Goal: Transaction & Acquisition: Purchase product/service

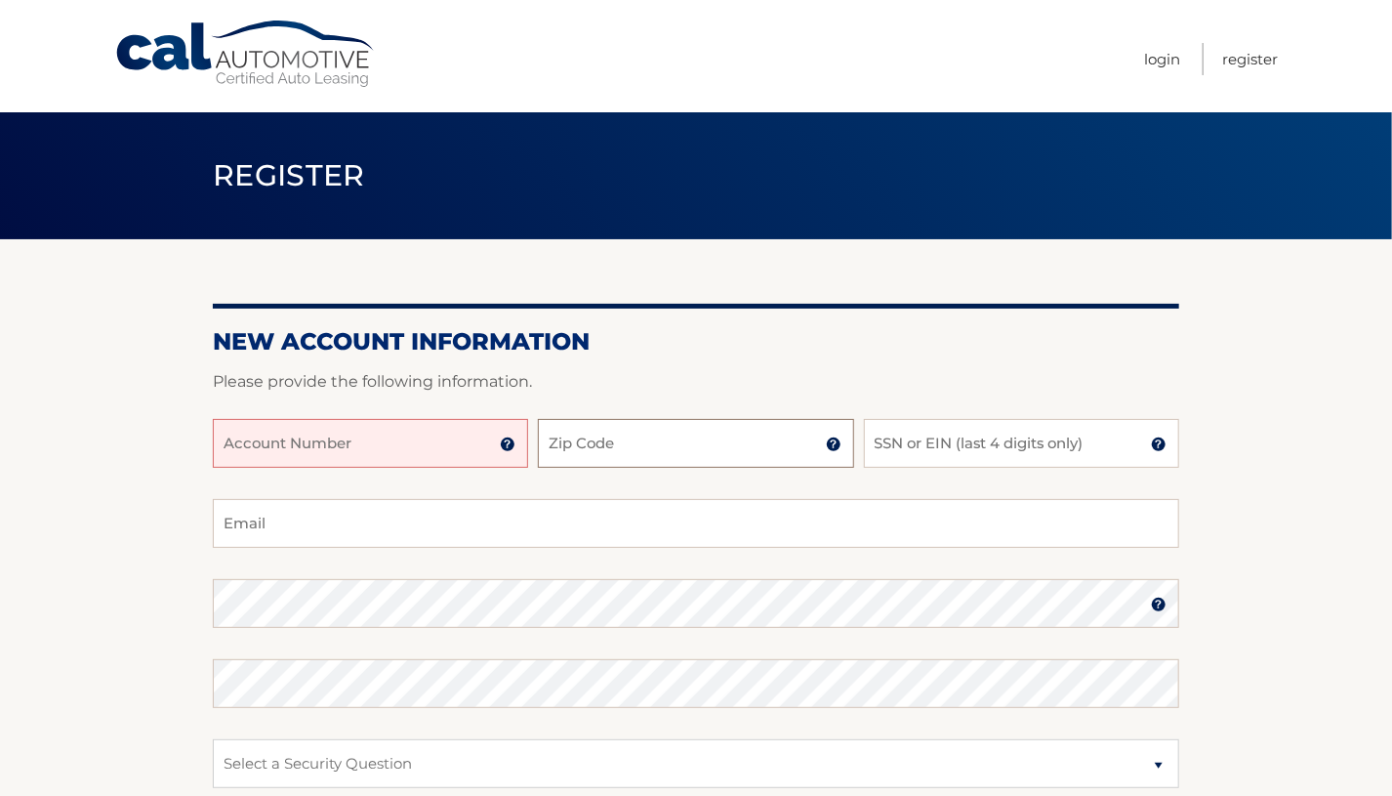
click at [637, 446] on input "Zip Code" at bounding box center [695, 443] width 315 height 49
type input "18346"
click at [299, 454] on input "Account Number" at bounding box center [370, 443] width 315 height 49
drag, startPoint x: 299, startPoint y: 454, endPoint x: 254, endPoint y: 453, distance: 44.9
click at [250, 460] on input "Account Number" at bounding box center [370, 443] width 315 height 49
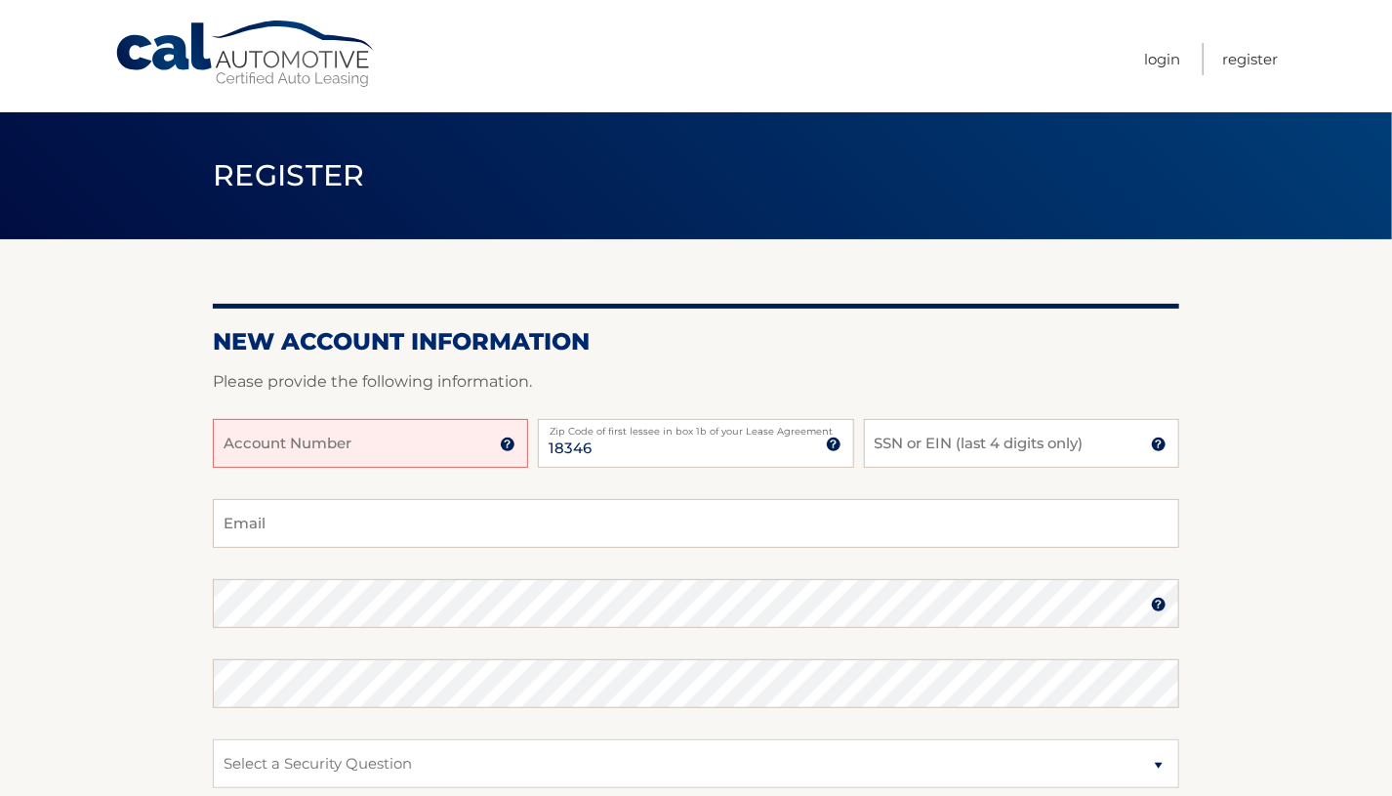
click at [255, 449] on input "Account Number" at bounding box center [370, 443] width 315 height 49
type input "44456002369"
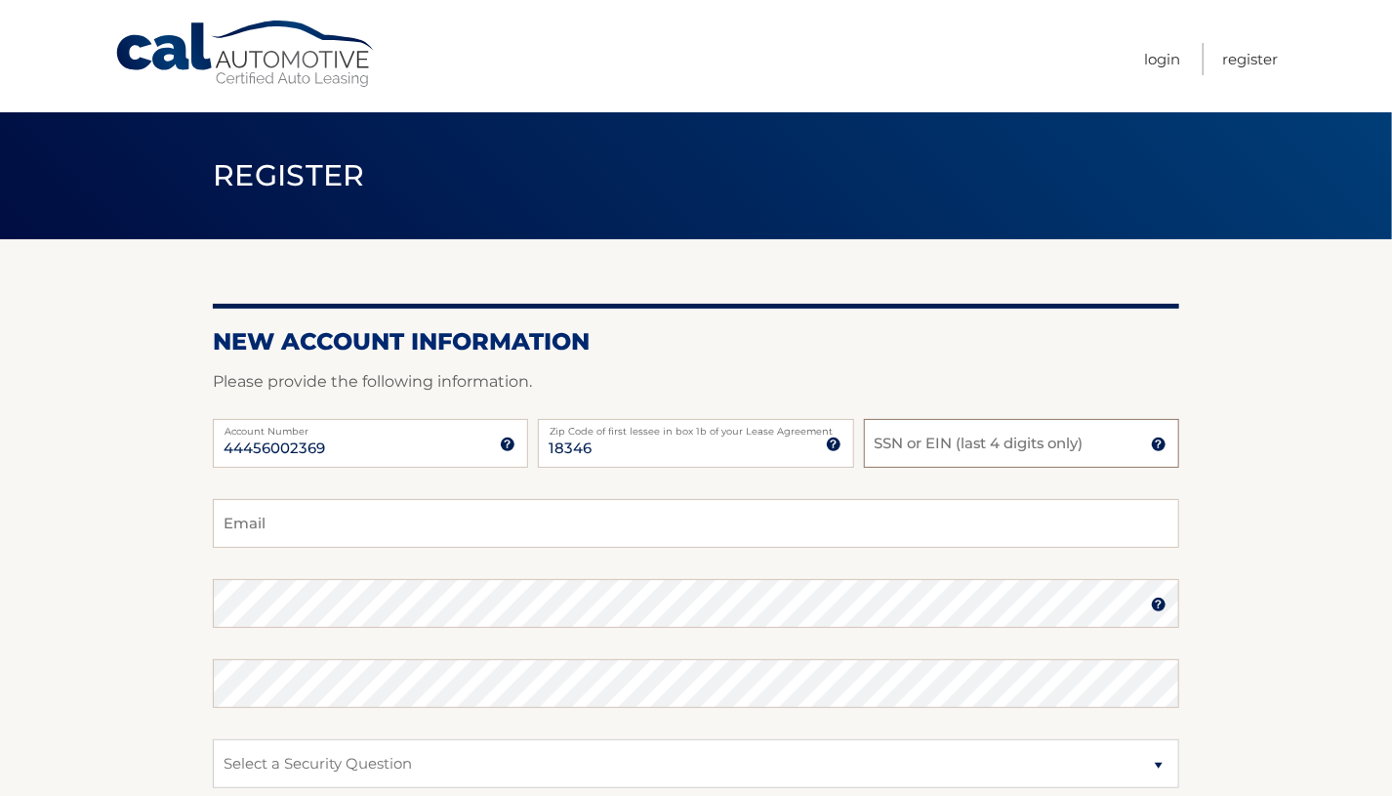
click at [930, 438] on input "SSN or EIN (last 4 digits only)" at bounding box center [1021, 443] width 315 height 49
type input "3828"
click at [853, 539] on input "Email" at bounding box center [696, 523] width 966 height 49
type input "lillyrodriguez.pa@gmai.com"
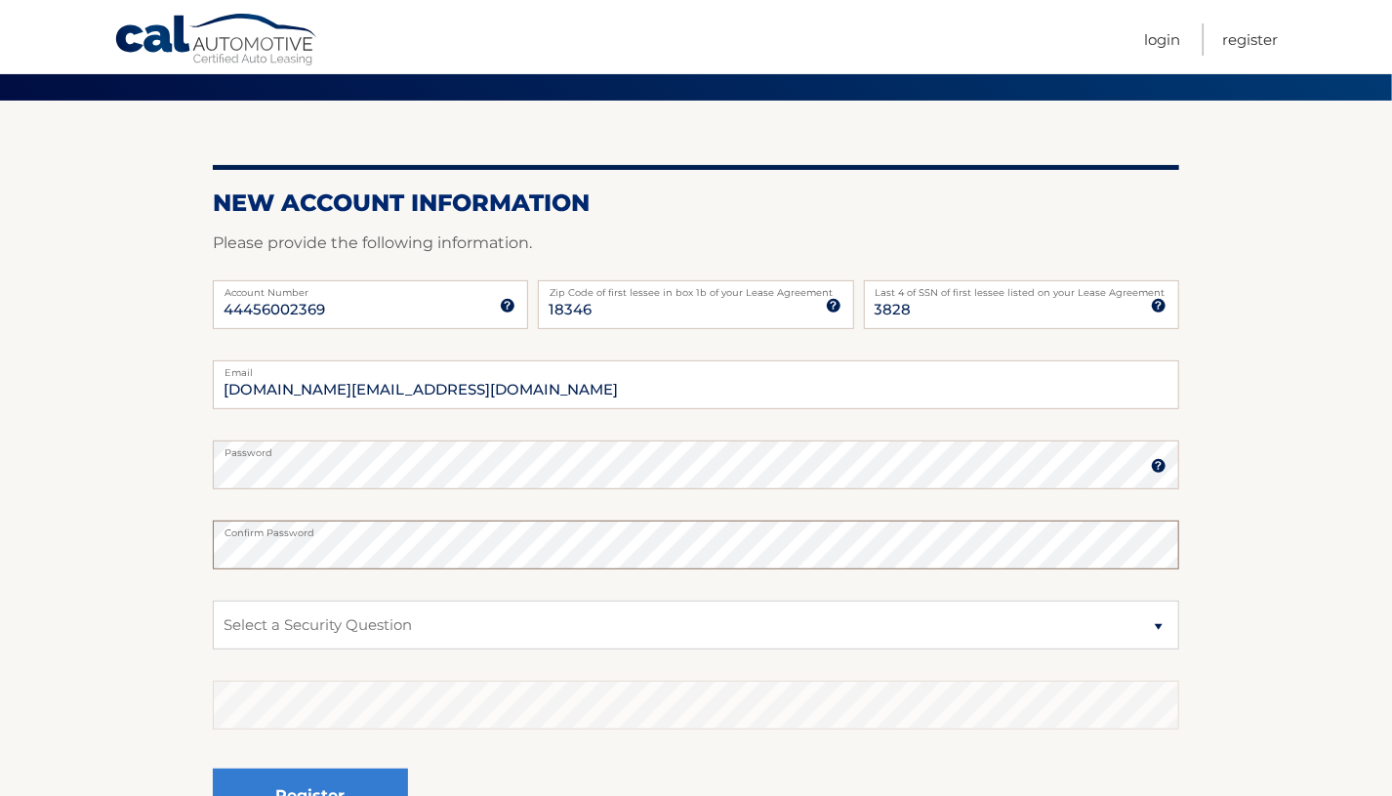
scroll to position [293, 0]
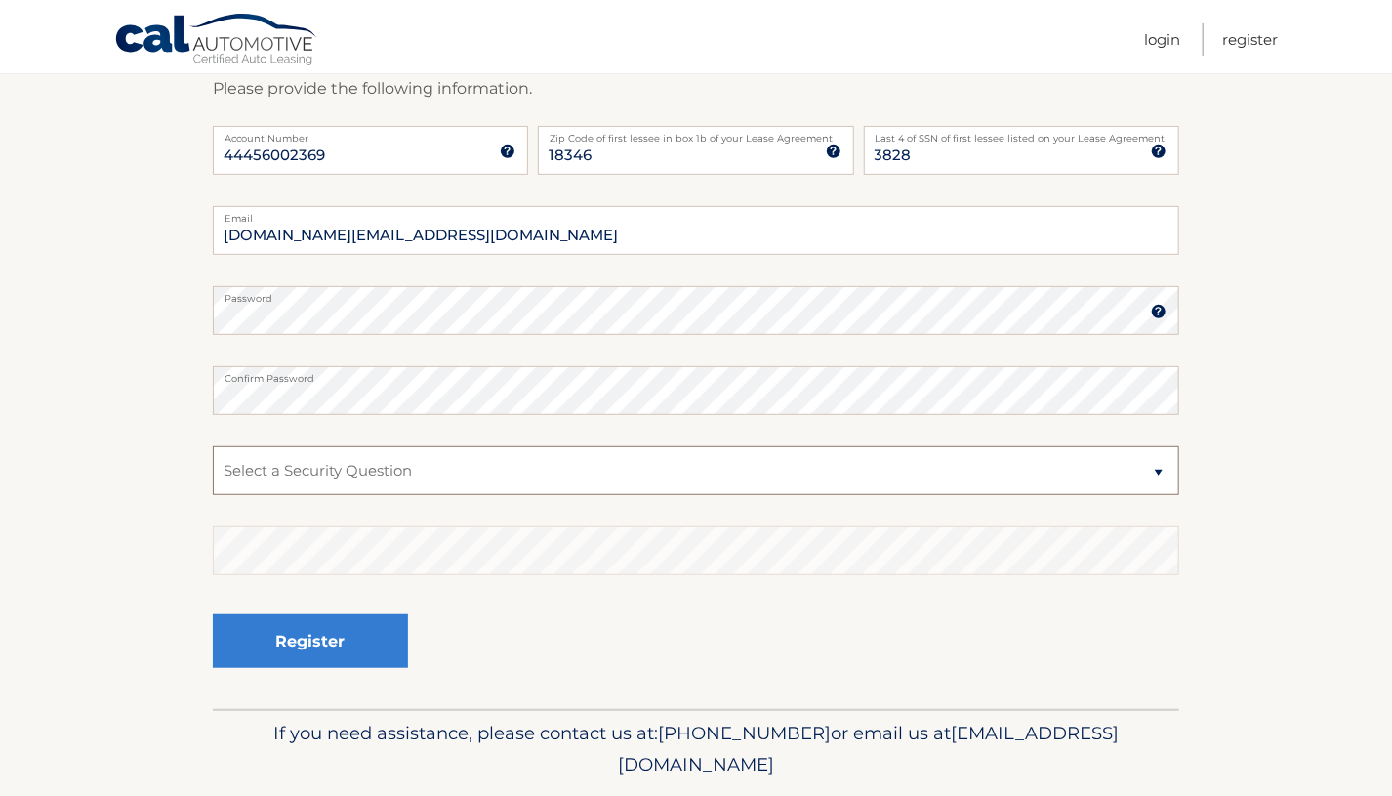
click at [367, 477] on select "Select a Security Question What was the name of your elementary school? What is…" at bounding box center [696, 470] width 966 height 49
select select "4"
click at [213, 446] on select "Select a Security Question What was the name of your elementary school? What is…" at bounding box center [696, 470] width 966 height 49
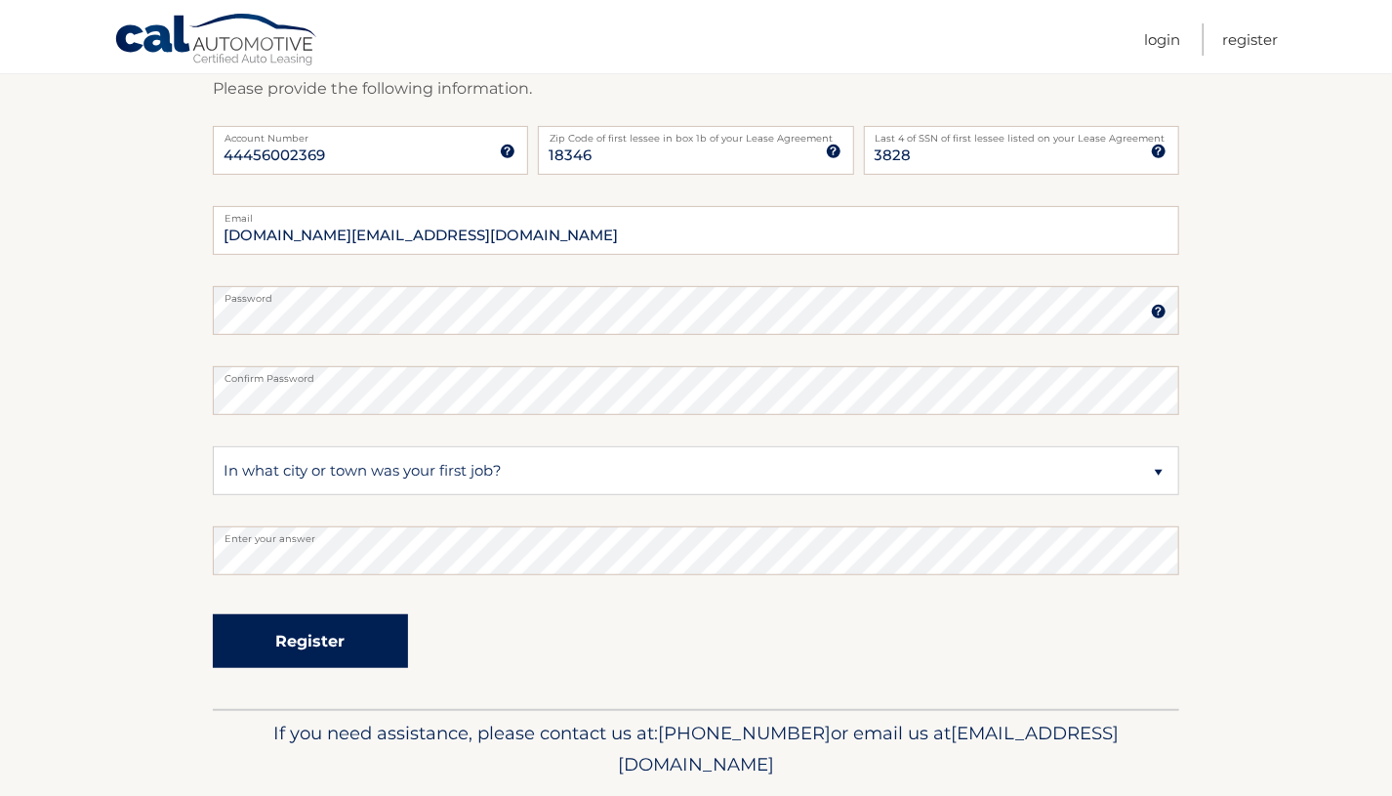
click at [359, 634] on button "Register" at bounding box center [310, 641] width 195 height 54
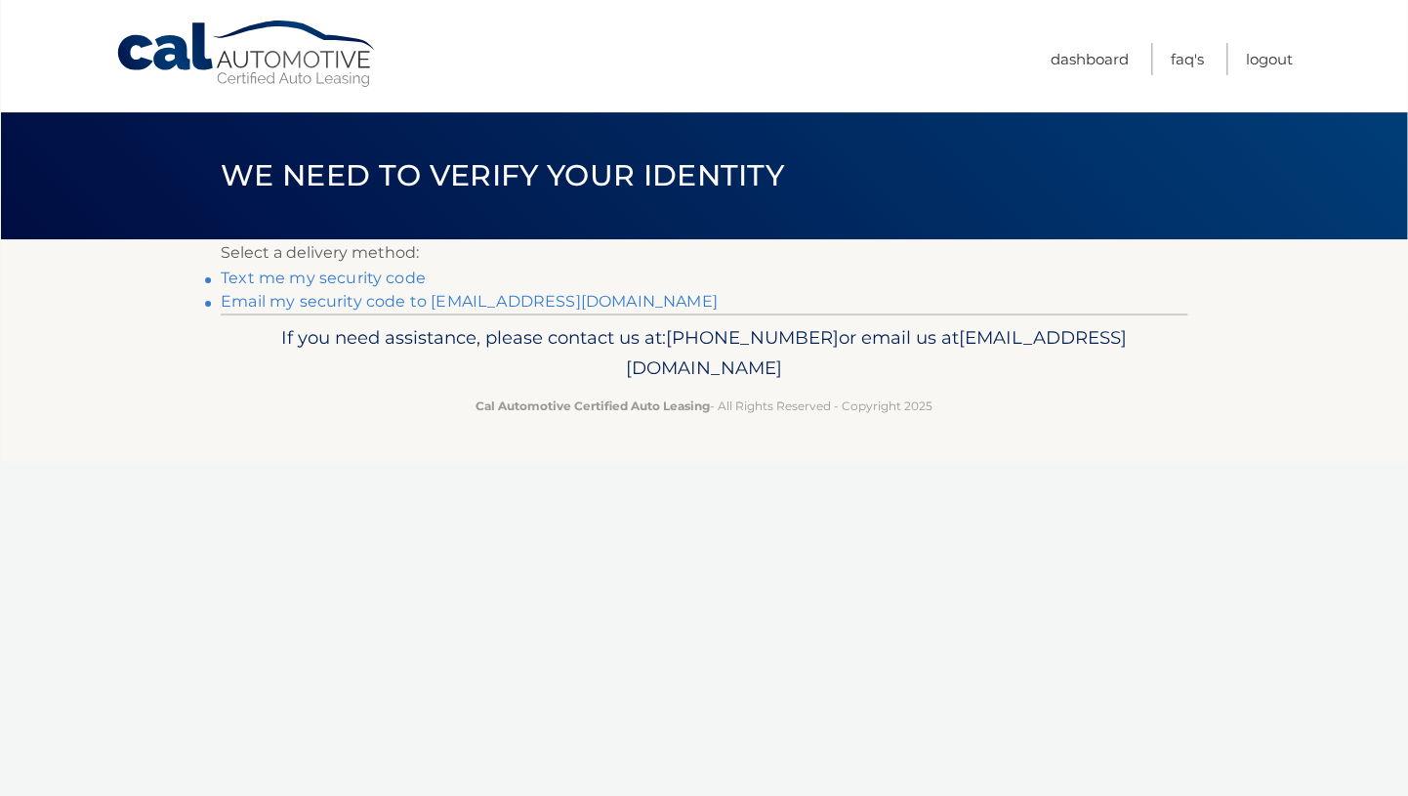
click at [373, 272] on link "Text me my security code" at bounding box center [323, 277] width 205 height 19
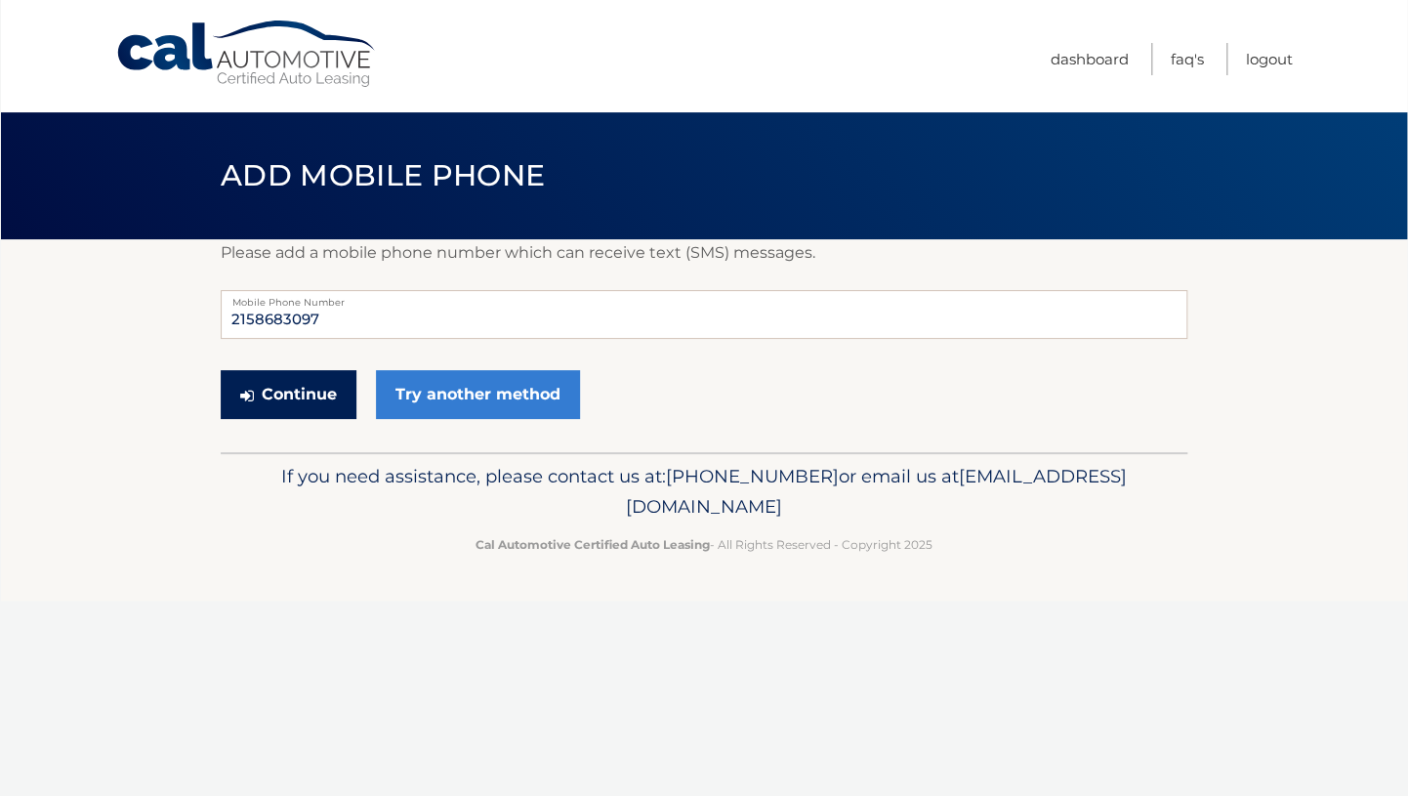
click at [242, 404] on button "Continue" at bounding box center [289, 394] width 136 height 49
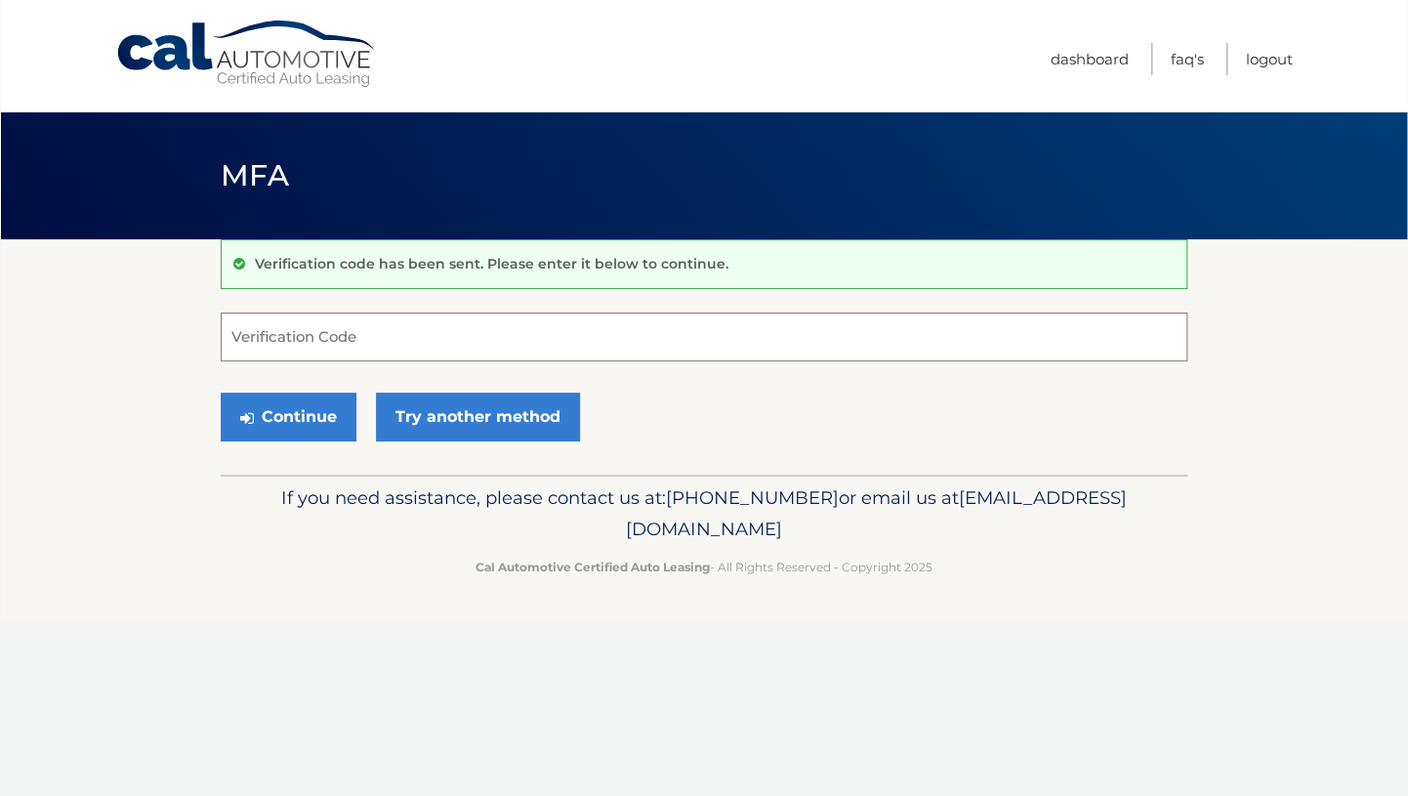
click at [365, 352] on input "Verification Code" at bounding box center [704, 336] width 966 height 49
type input "597376"
click at [281, 414] on button "Continue" at bounding box center [289, 416] width 136 height 49
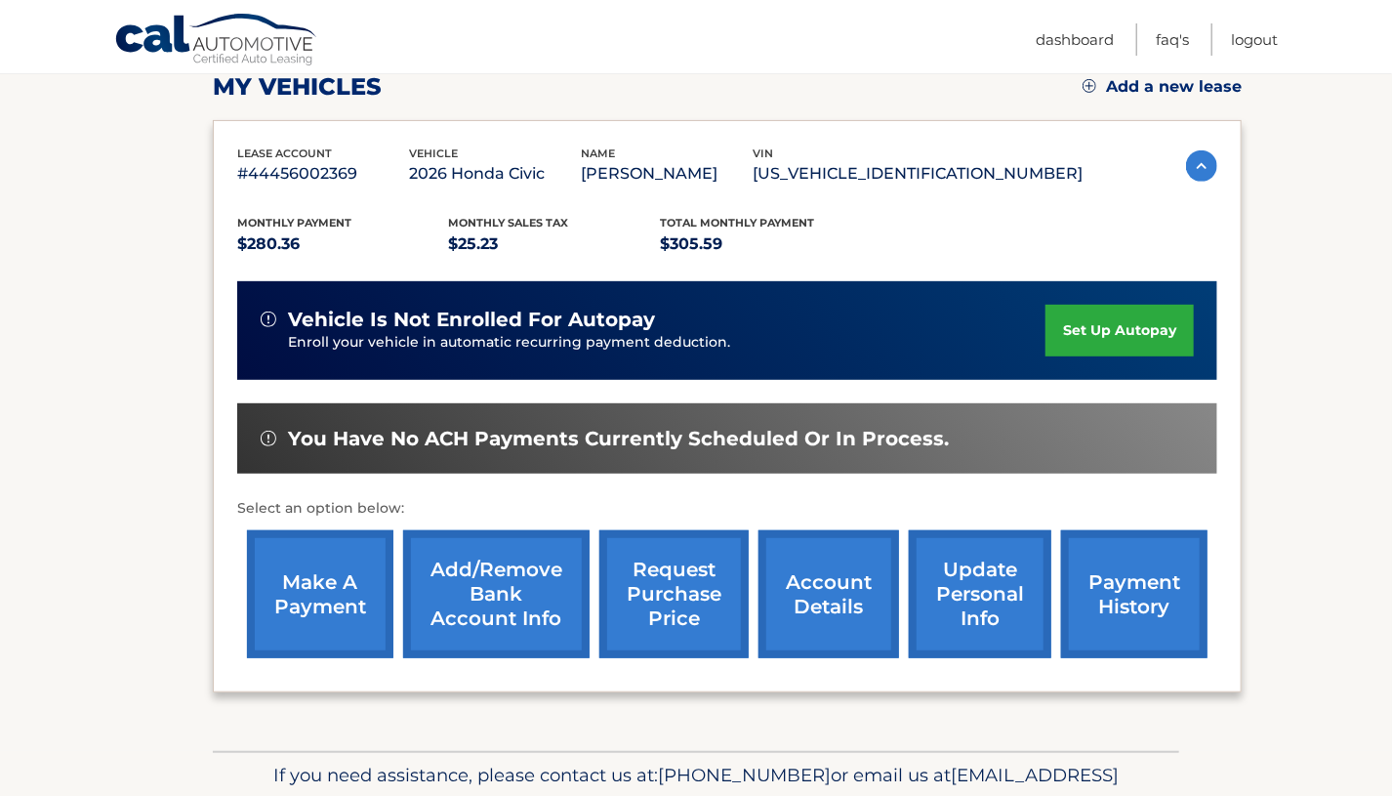
scroll to position [293, 0]
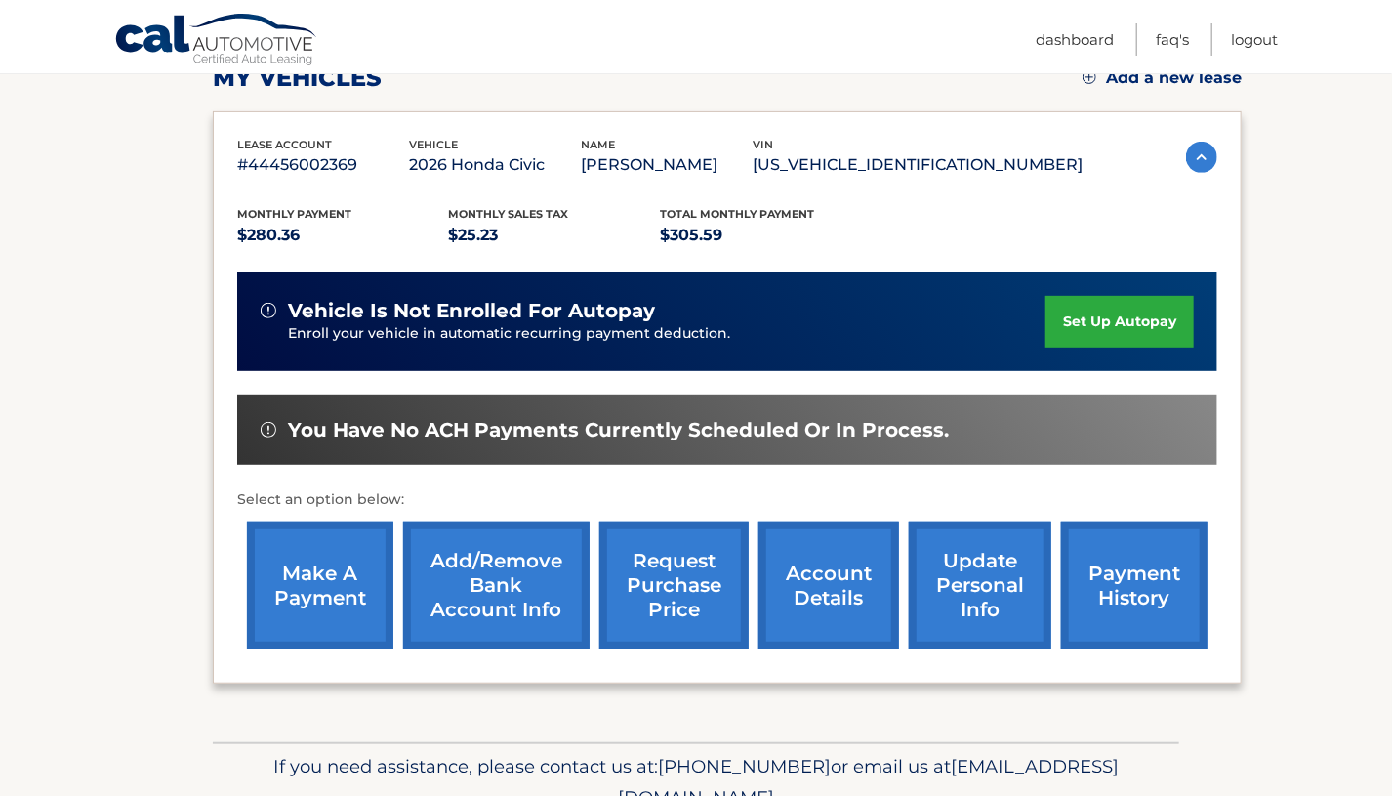
click at [301, 575] on link "make a payment" at bounding box center [320, 585] width 146 height 128
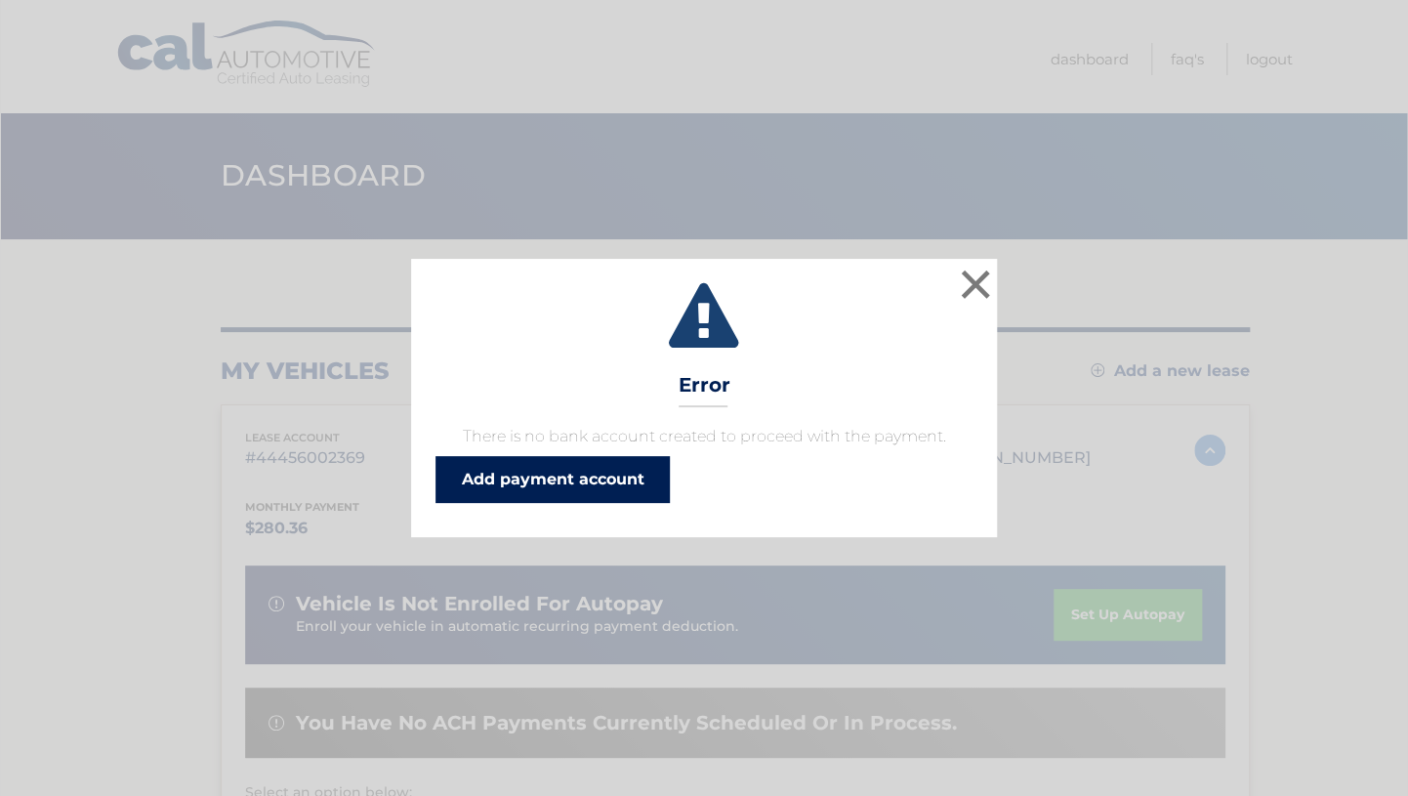
click at [601, 472] on link "Add payment account" at bounding box center [552, 479] width 234 height 47
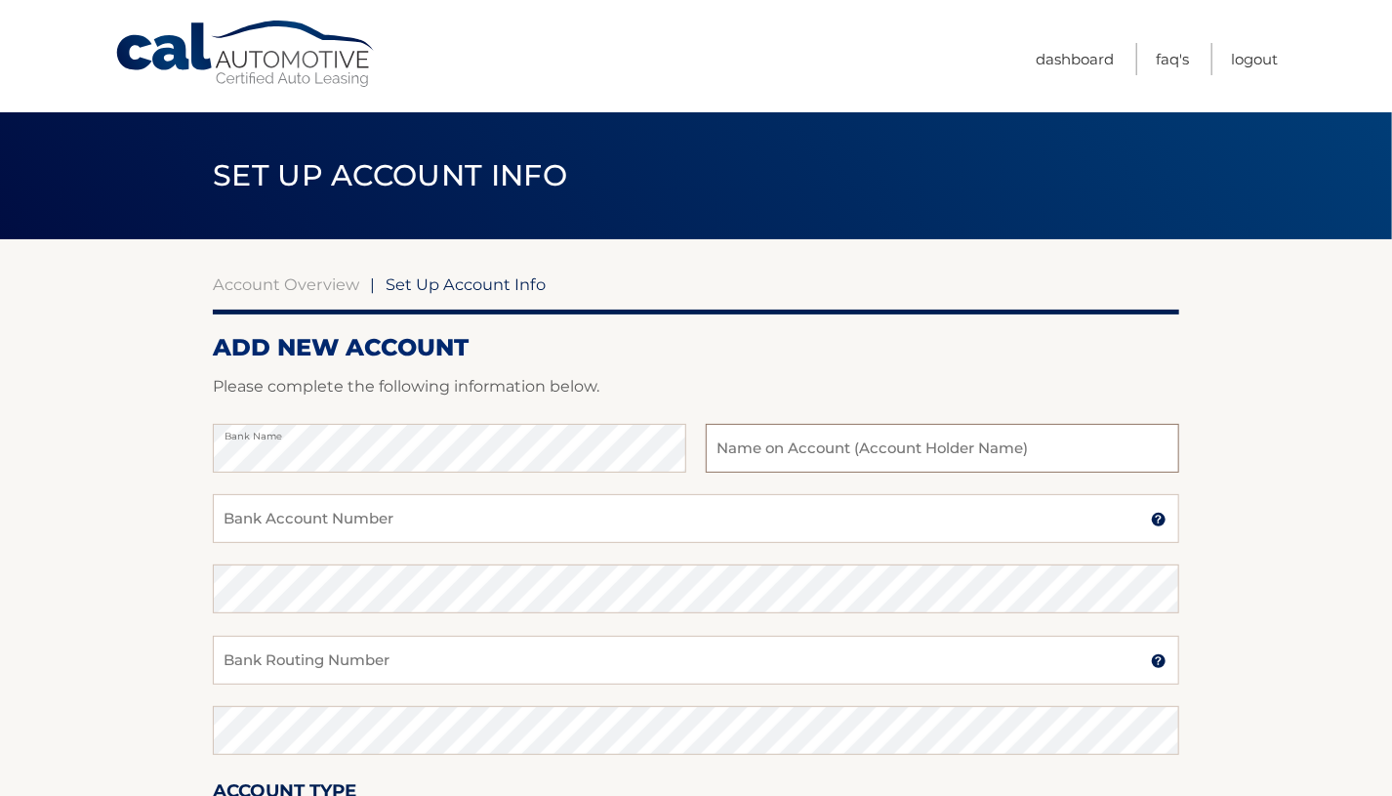
click at [723, 450] on input "text" at bounding box center [942, 448] width 473 height 49
type input "[PERSON_NAME]"
click at [465, 514] on input "Bank Account Number" at bounding box center [696, 518] width 966 height 49
type input "1010186708998"
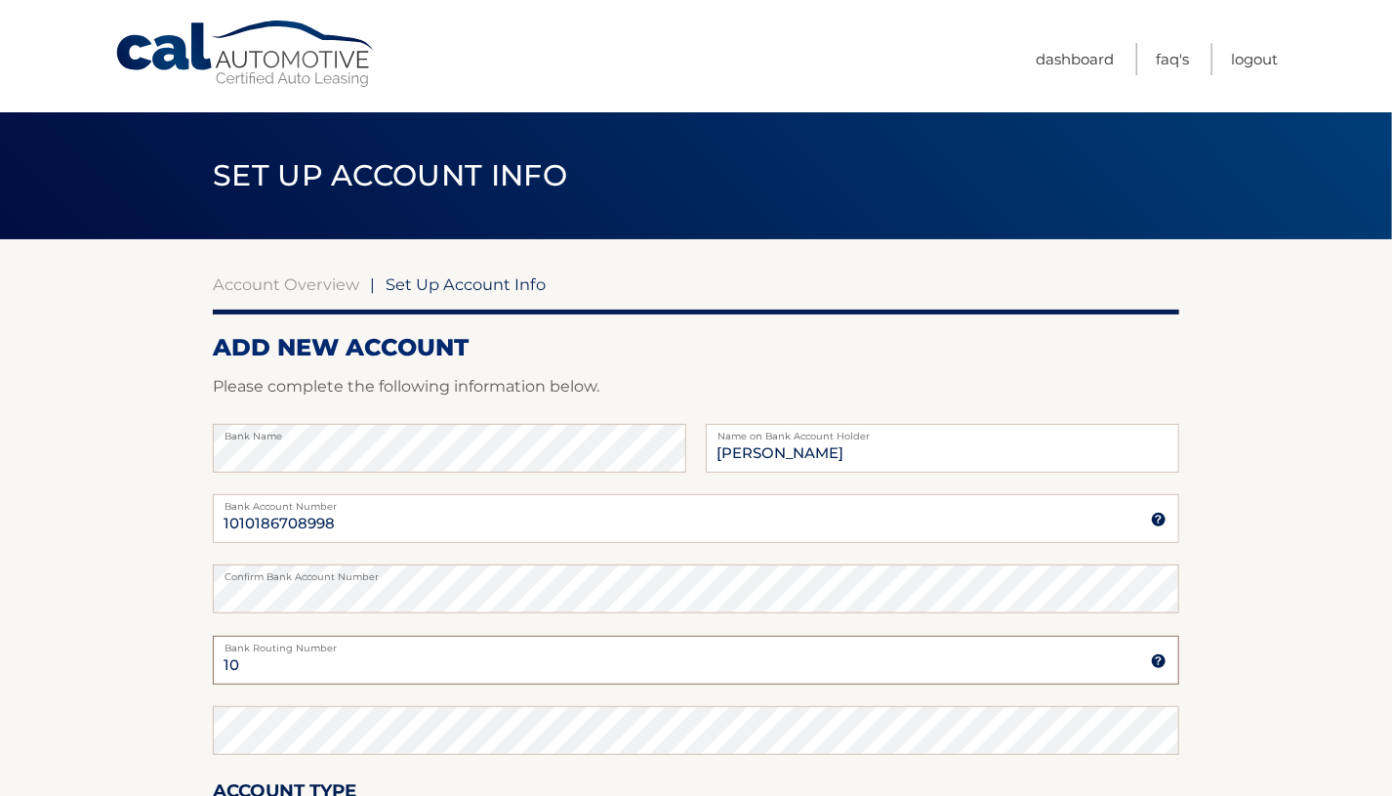
click at [429, 669] on input "10" at bounding box center [696, 660] width 966 height 49
type input "1"
type input "031000503"
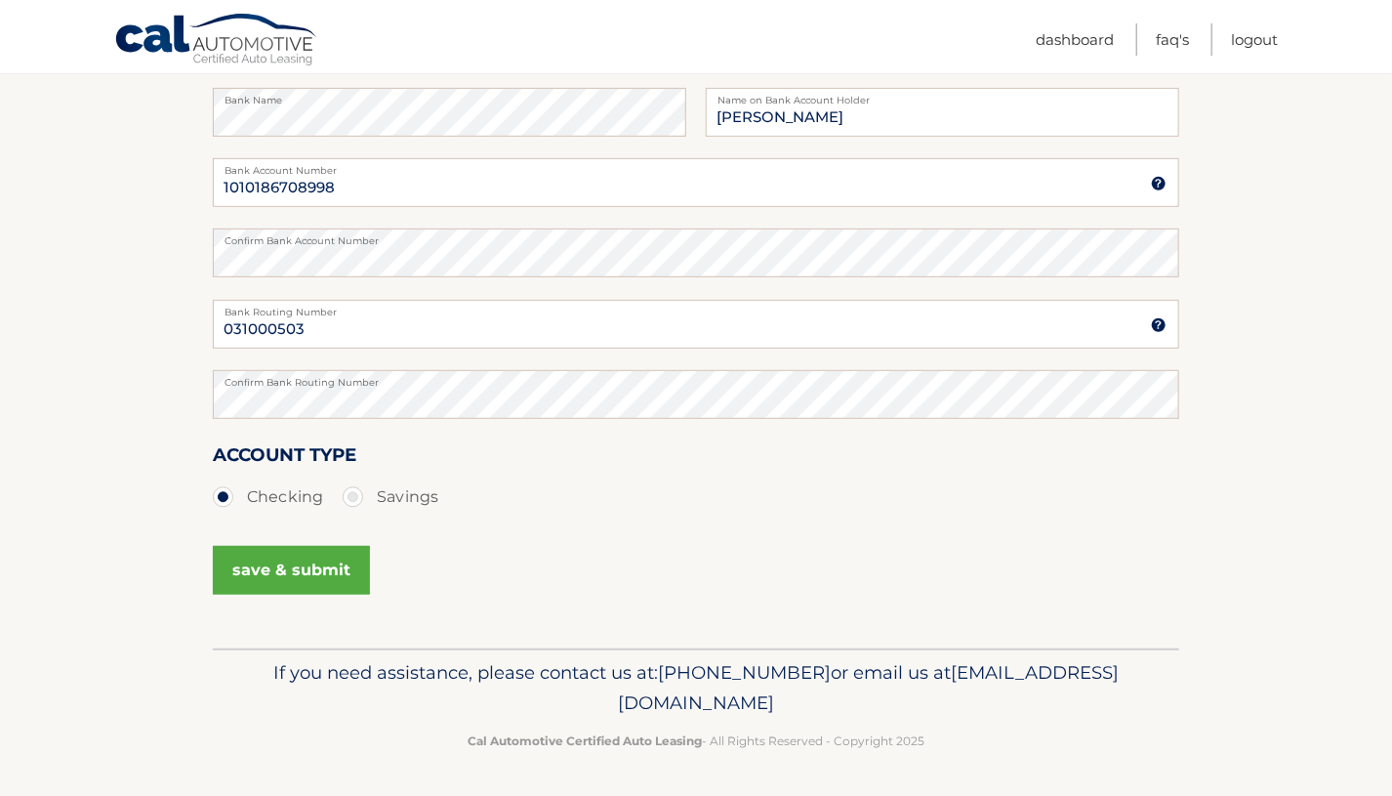
click at [300, 571] on button "save & submit" at bounding box center [291, 570] width 157 height 49
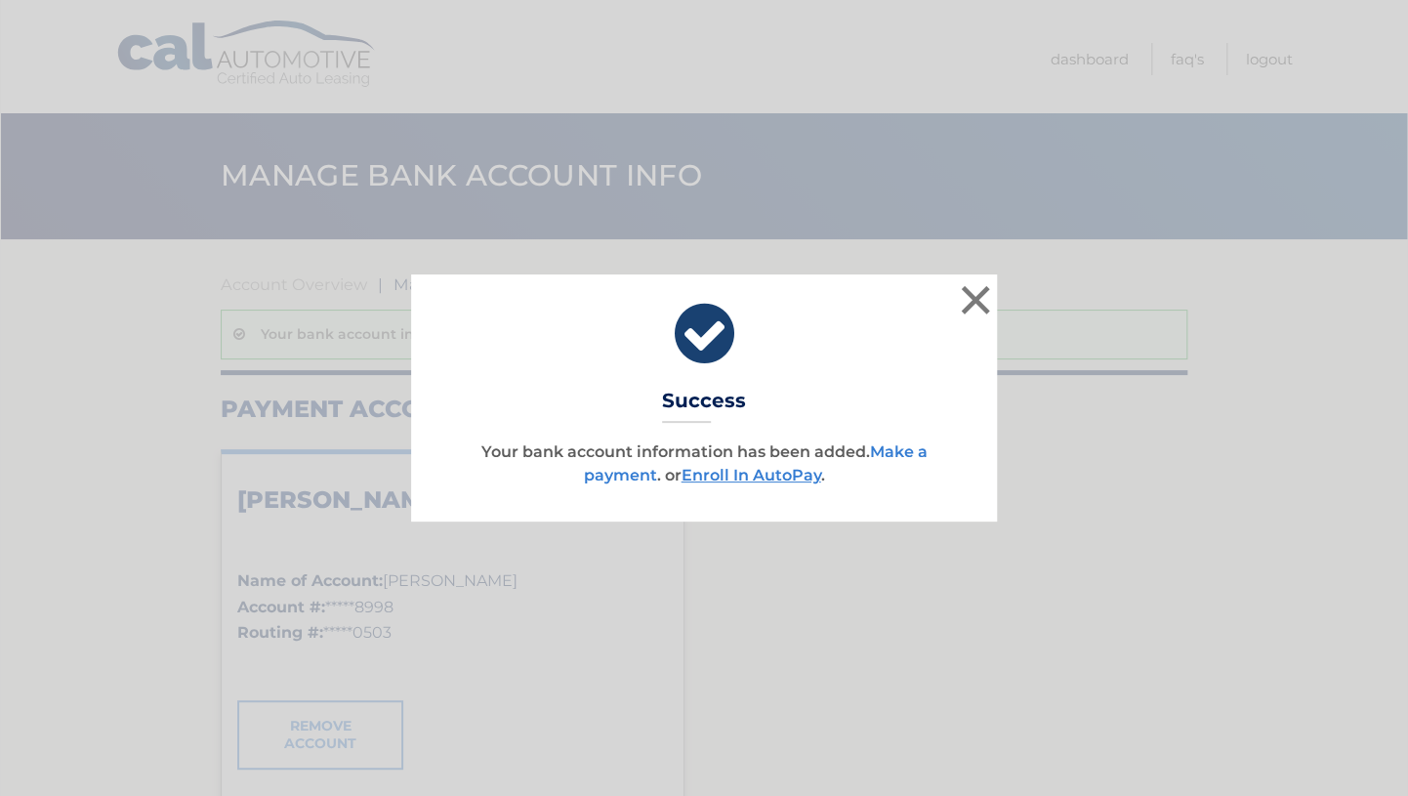
click at [906, 457] on link "Make a payment" at bounding box center [756, 463] width 344 height 42
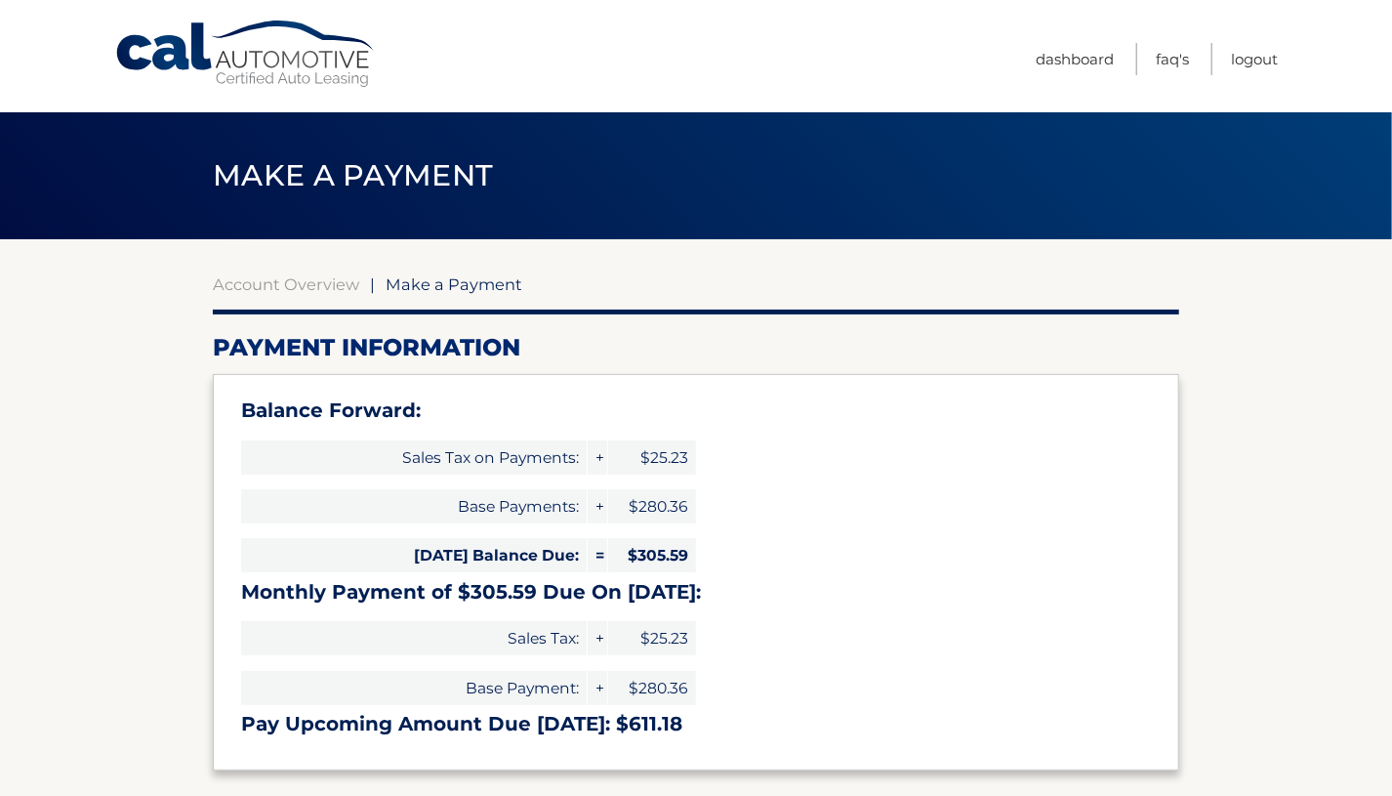
select select "NTdlNTkwYmYtNjMyMC00M2JjLWEzNjctNjdlMWM3Njk5YWM0"
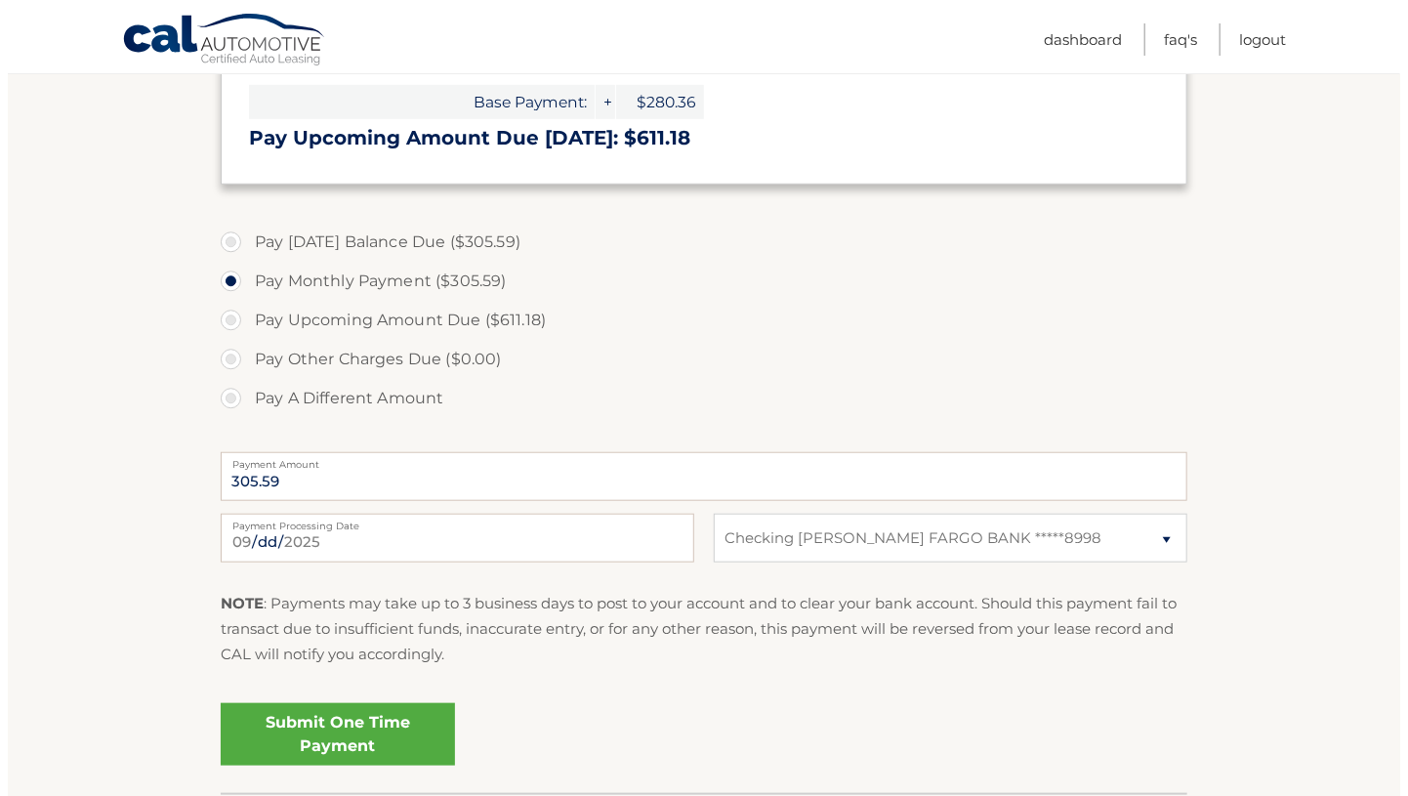
scroll to position [683, 0]
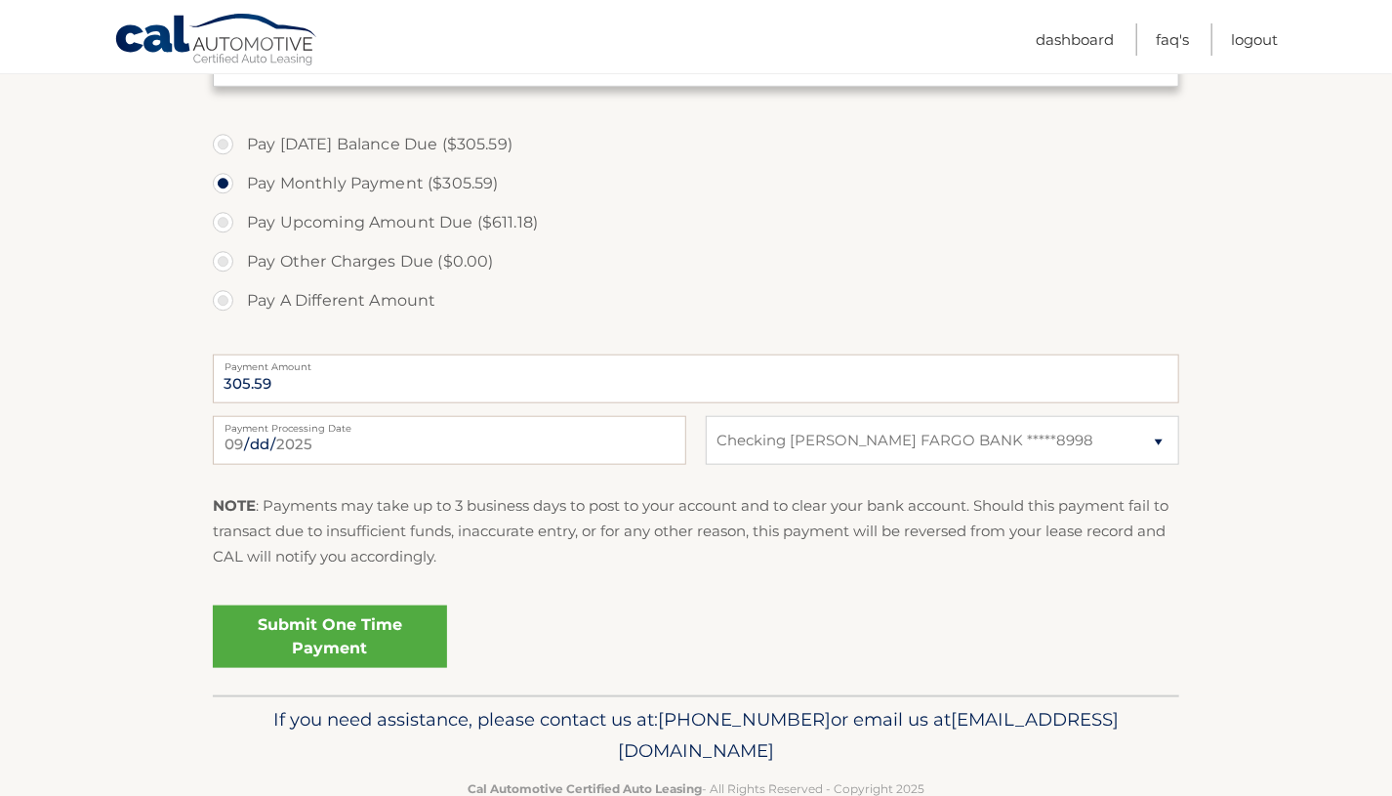
click at [337, 626] on link "Submit One Time Payment" at bounding box center [330, 636] width 234 height 62
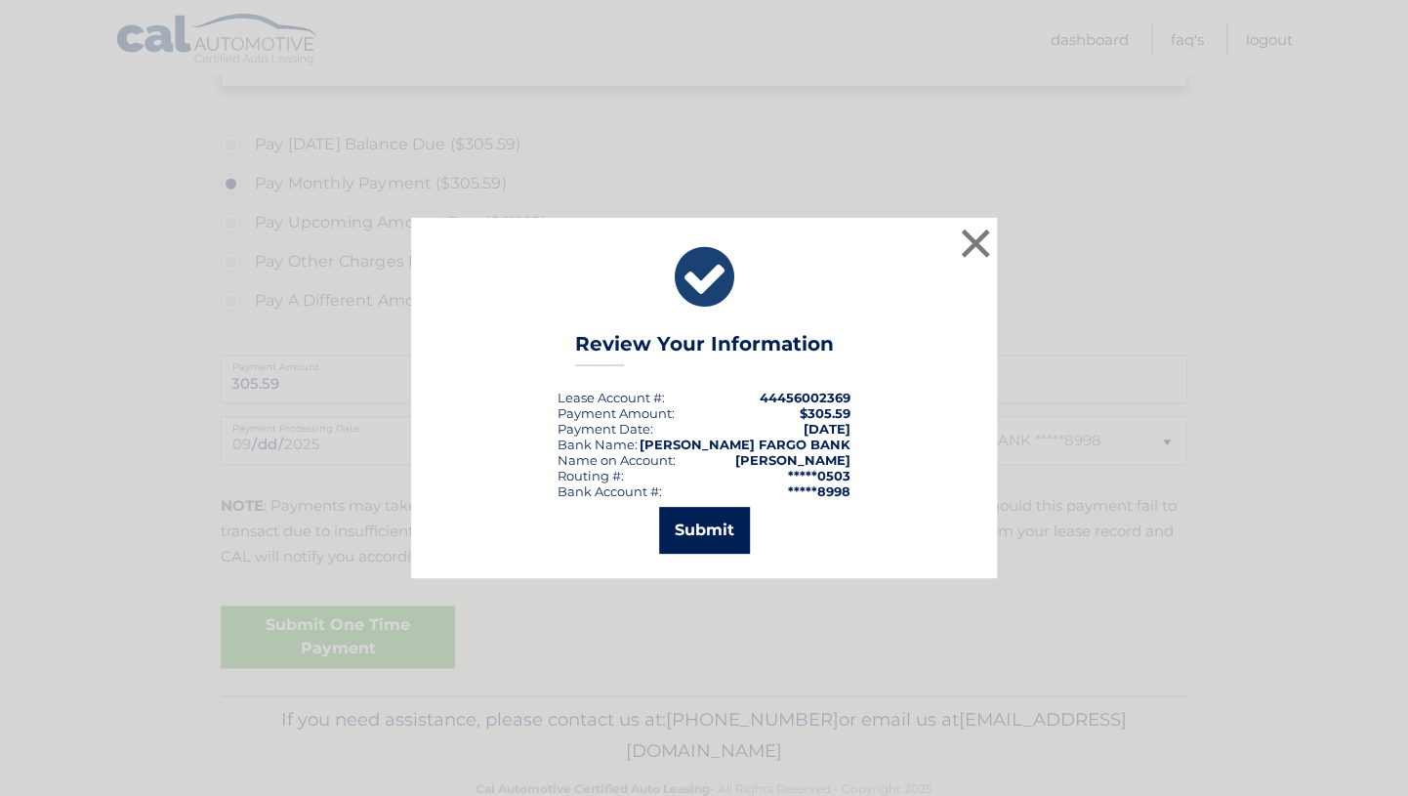
click at [696, 530] on button "Submit" at bounding box center [704, 530] width 91 height 47
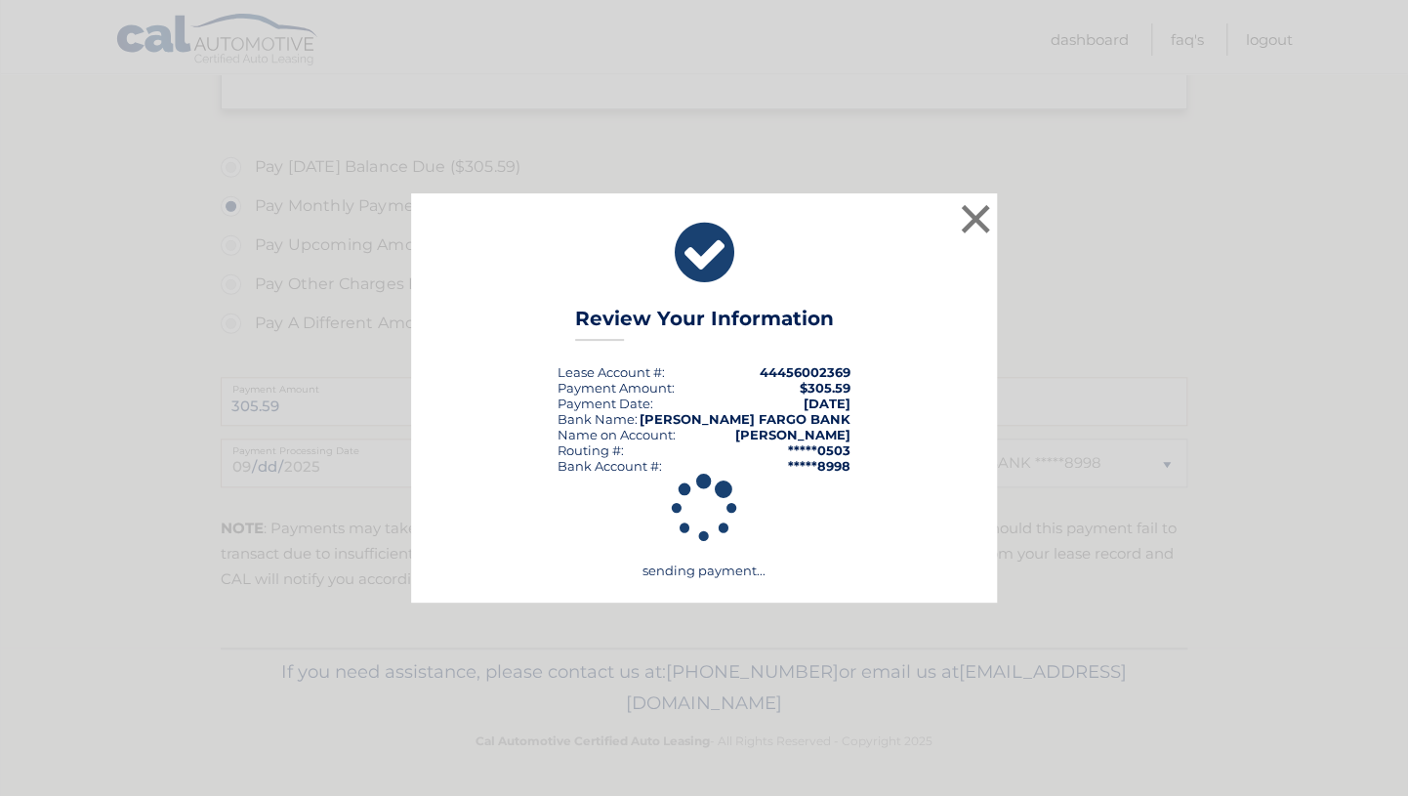
scroll to position [660, 0]
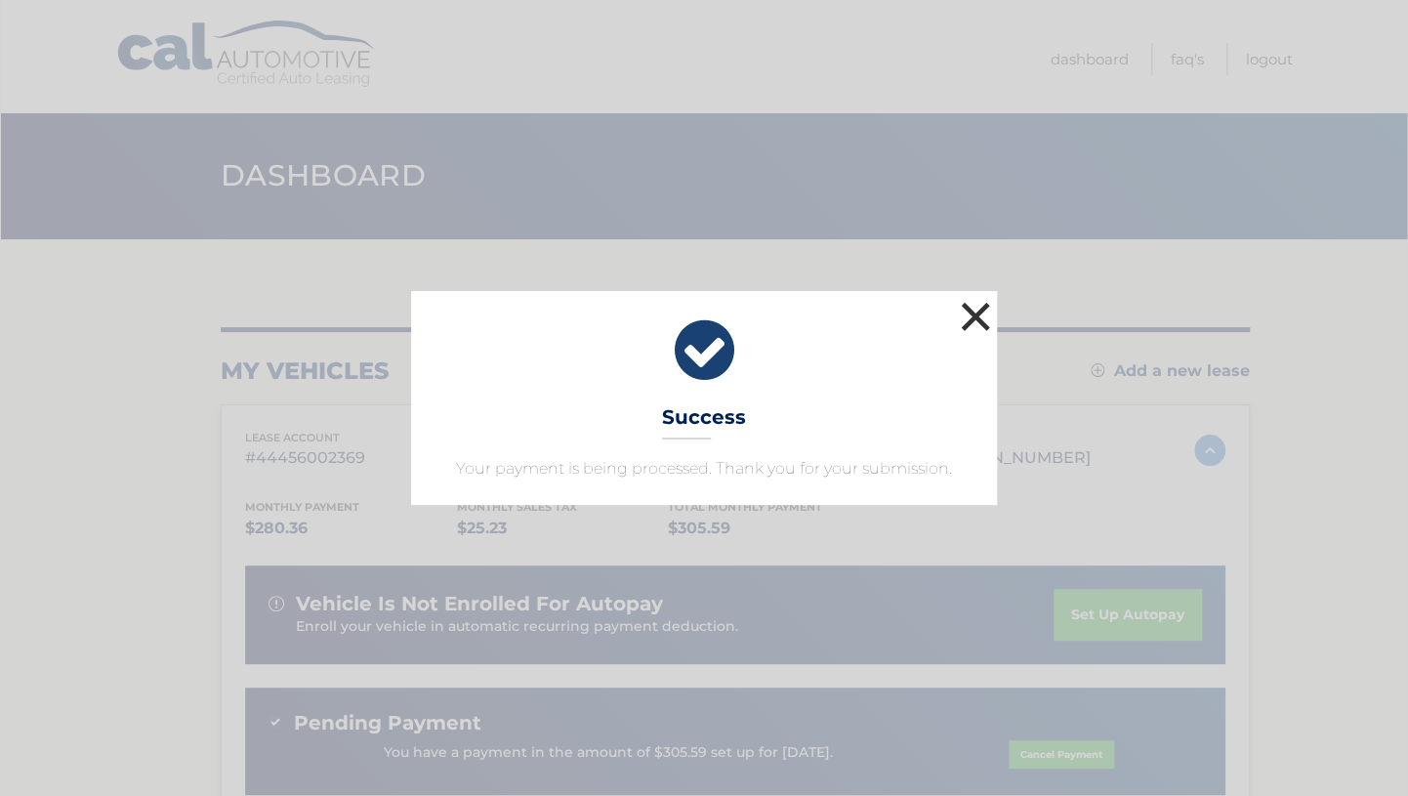
click at [978, 331] on button "×" at bounding box center [975, 316] width 39 height 39
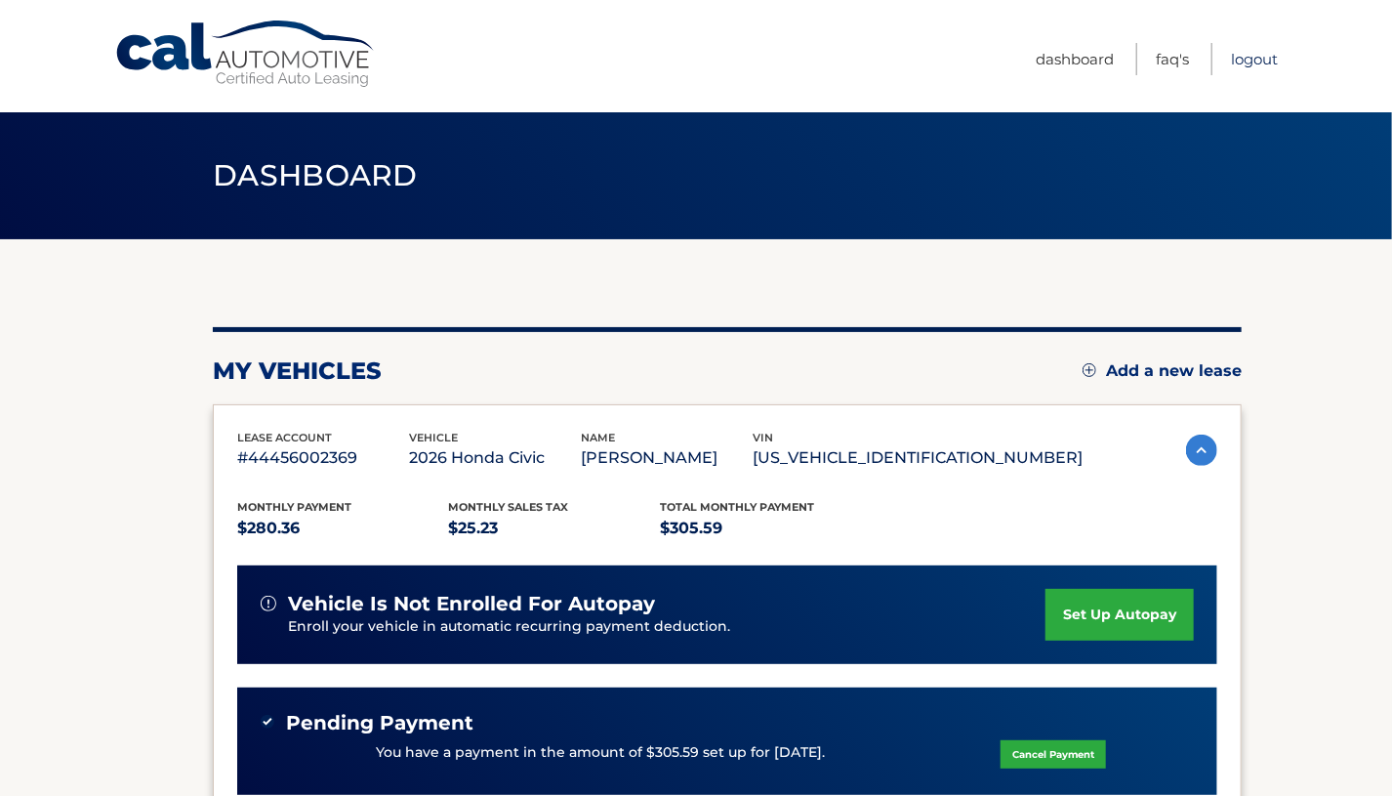
click at [1260, 53] on link "Logout" at bounding box center [1254, 59] width 47 height 32
